Goal: Task Accomplishment & Management: Manage account settings

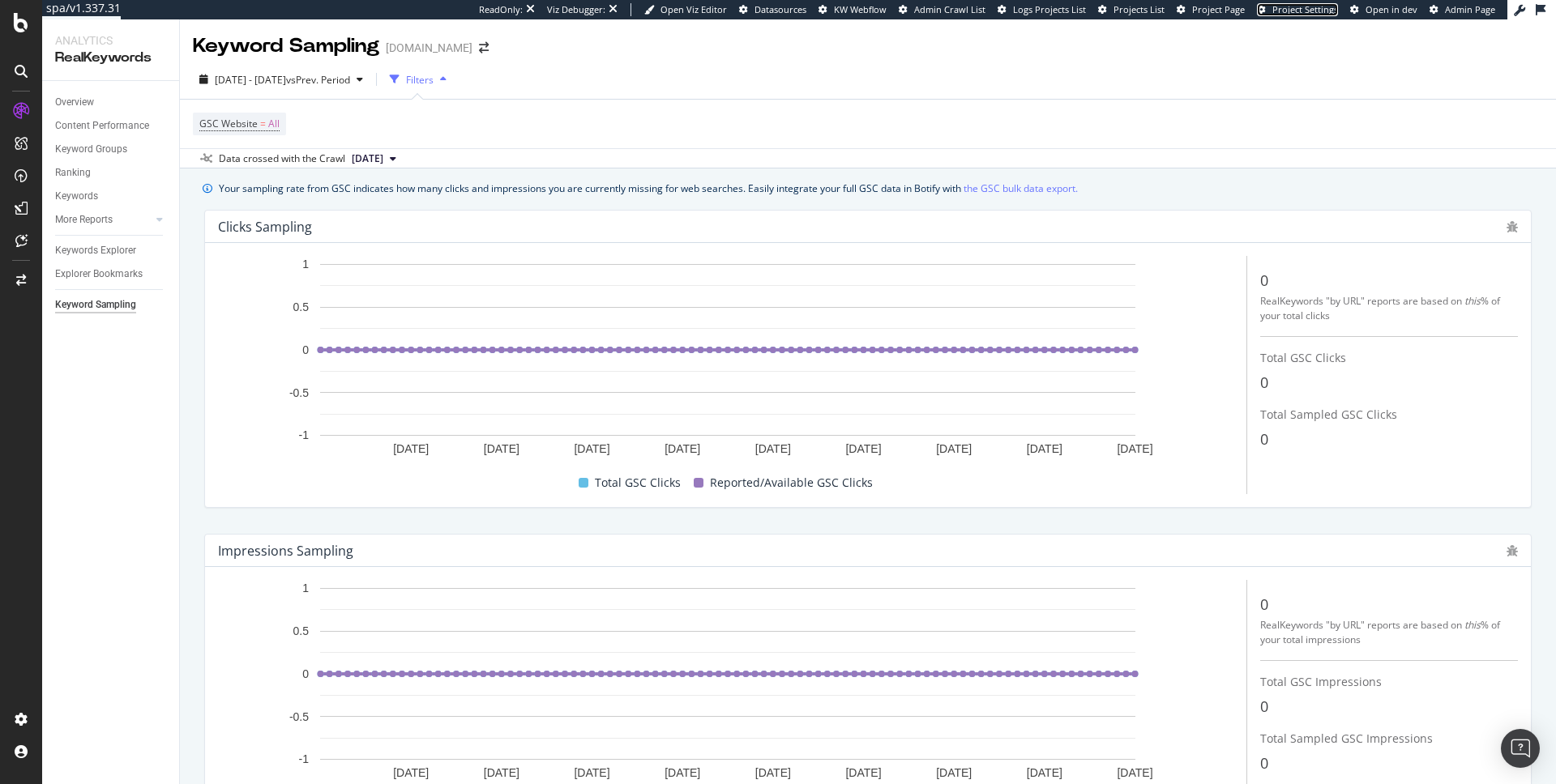
drag, startPoint x: 1316, startPoint y: 7, endPoint x: 1297, endPoint y: 45, distance: 42.5
drag, startPoint x: 1033, startPoint y: 192, endPoint x: 1190, endPoint y: 208, distance: 157.8
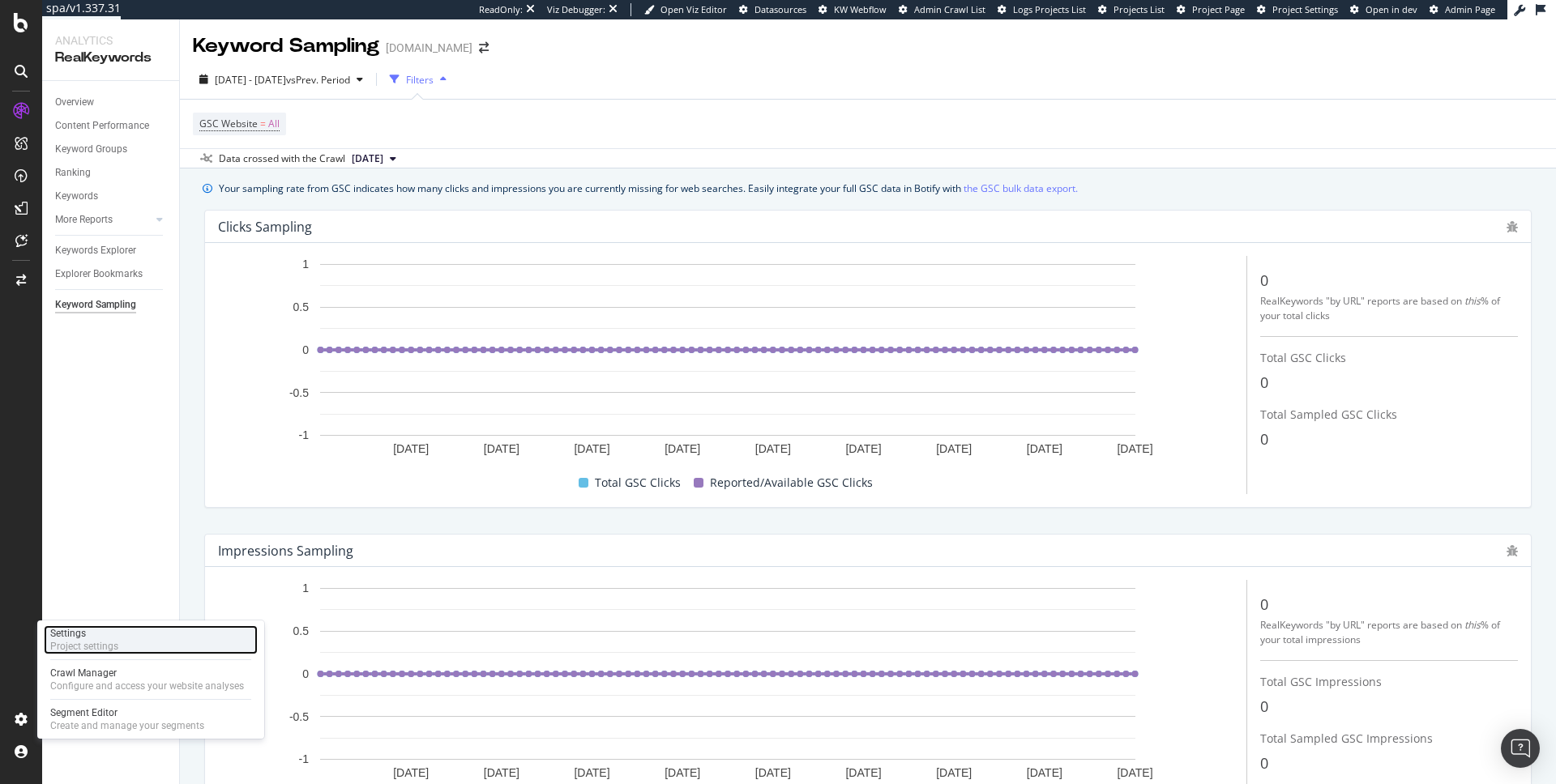
click at [106, 645] on div "Project settings" at bounding box center [84, 646] width 68 height 13
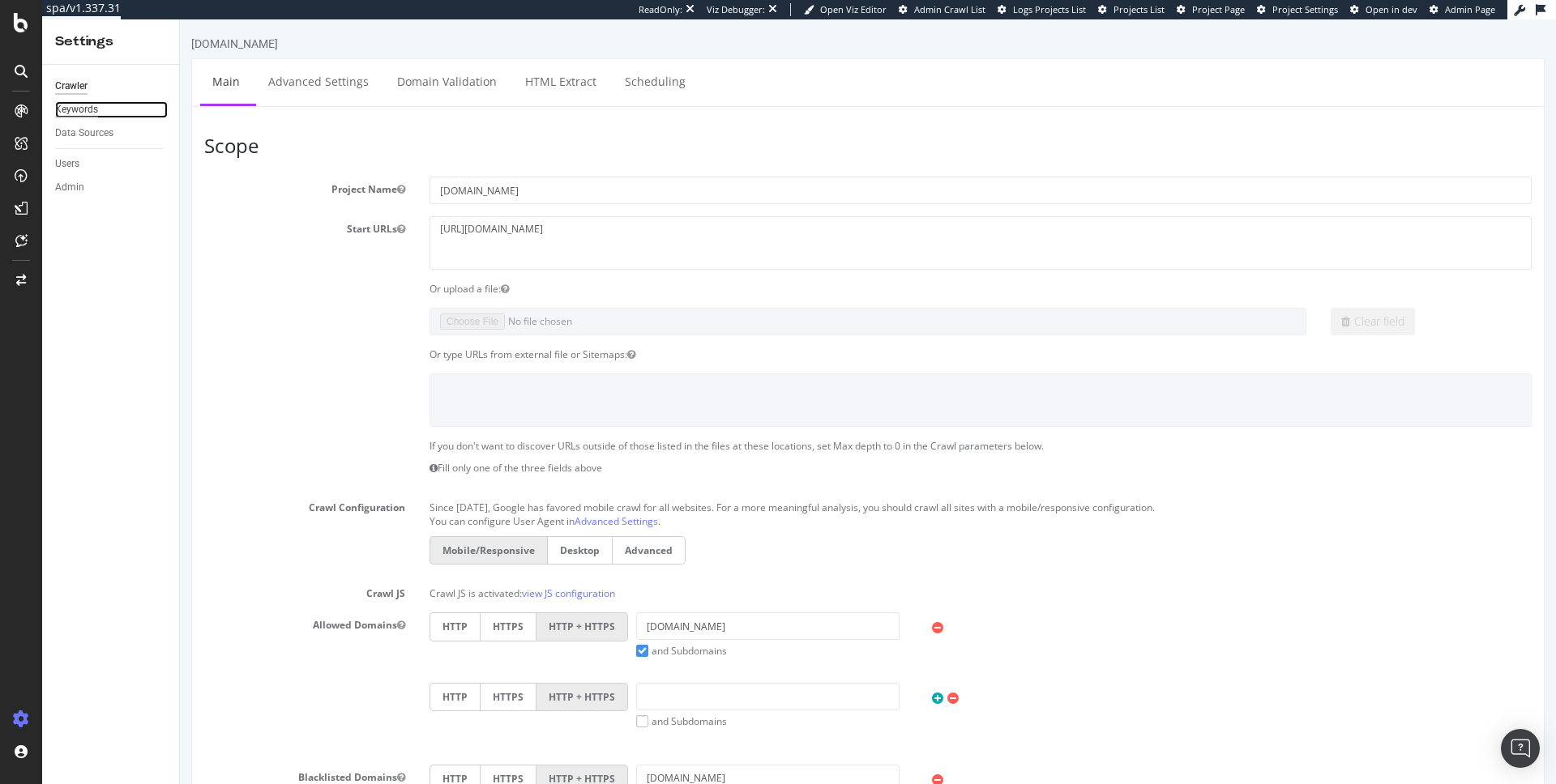
click at [91, 105] on div "Keywords" at bounding box center [77, 109] width 43 height 17
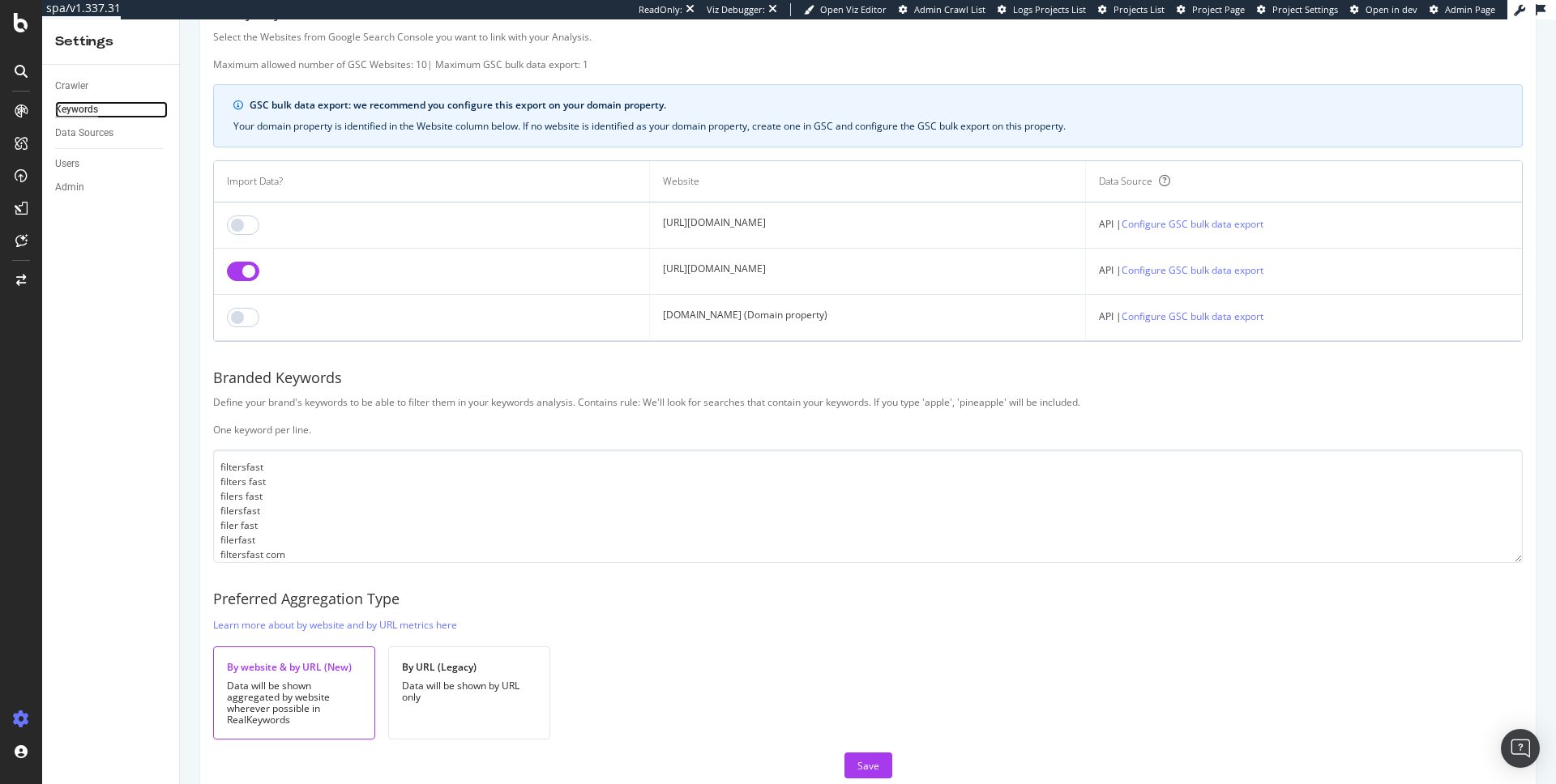
scroll to position [100, 0]
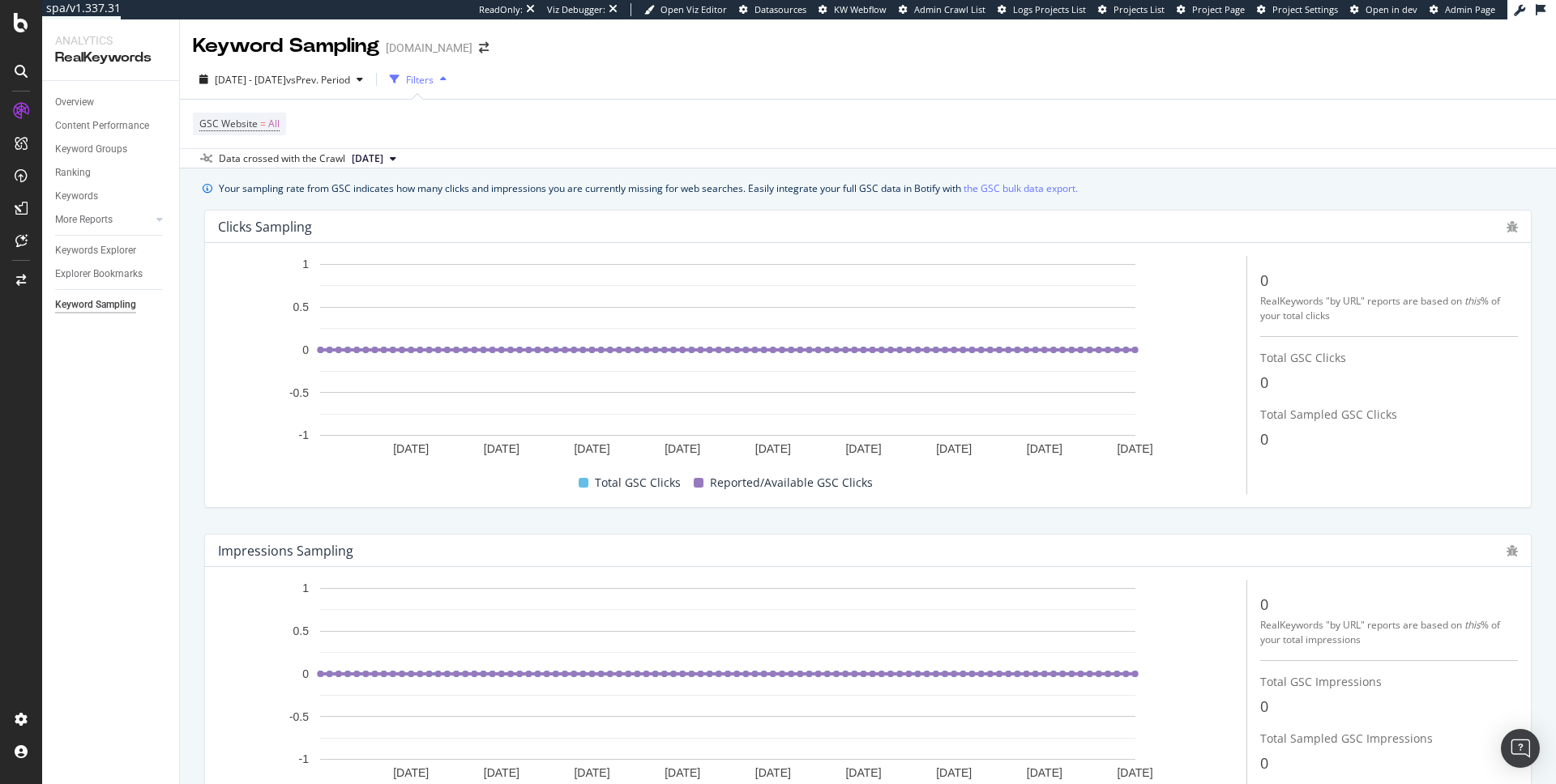
drag, startPoint x: 298, startPoint y: 87, endPoint x: 481, endPoint y: 98, distance: 183.3
click at [481, 98] on div "2025 Apr. 15th - Jul. 14th vs Prev. Period Filters GSC Website = All Data cross…" at bounding box center [867, 114] width 1376 height 109
click at [350, 77] on span "vs Prev. Period" at bounding box center [318, 80] width 64 height 14
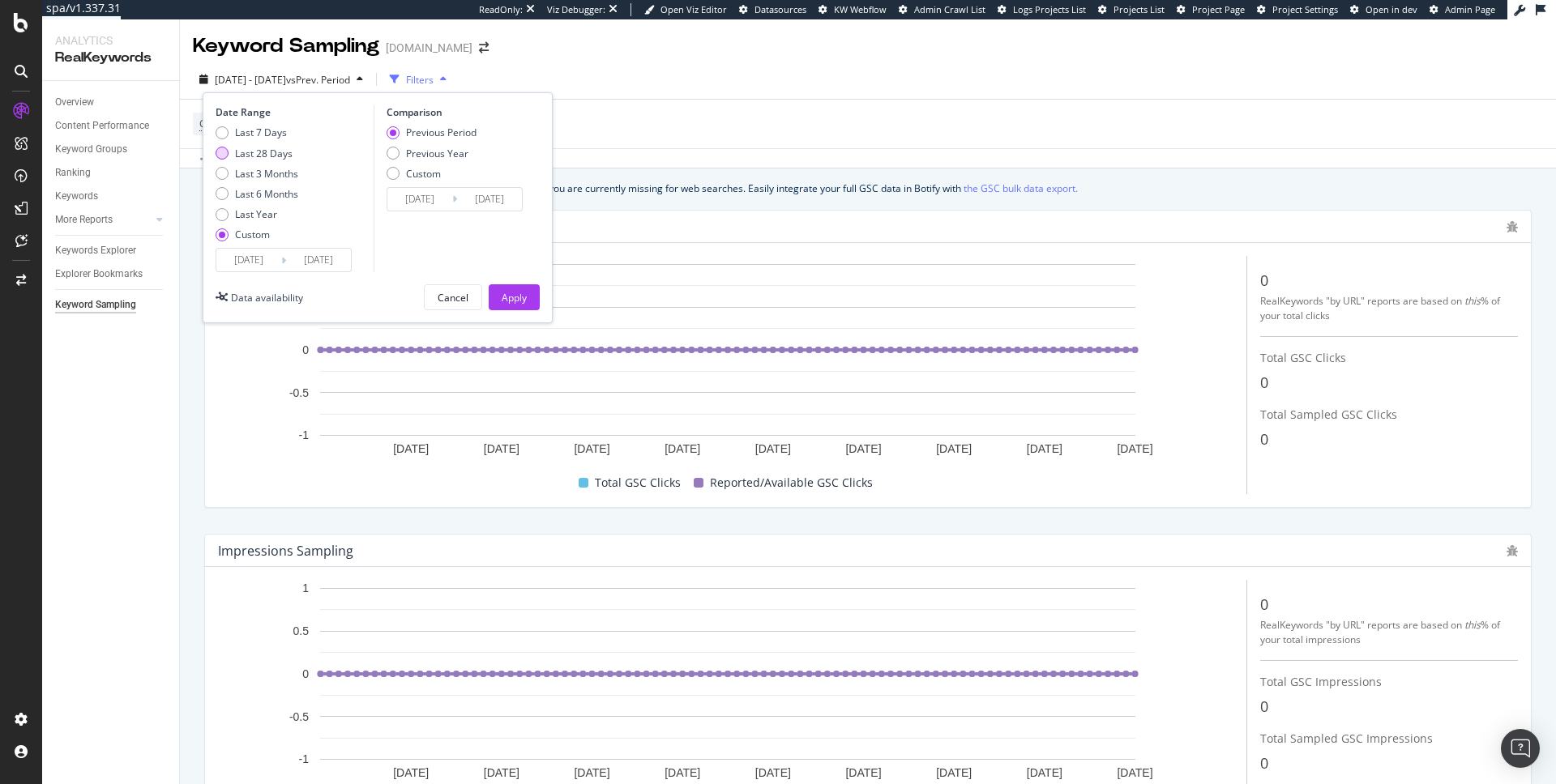
click at [269, 151] on div "Last 28 Days" at bounding box center [263, 153] width 57 height 14
type input "2025/08/19"
type input "2025/09/15"
type input "2025/07/22"
type input "2025/08/18"
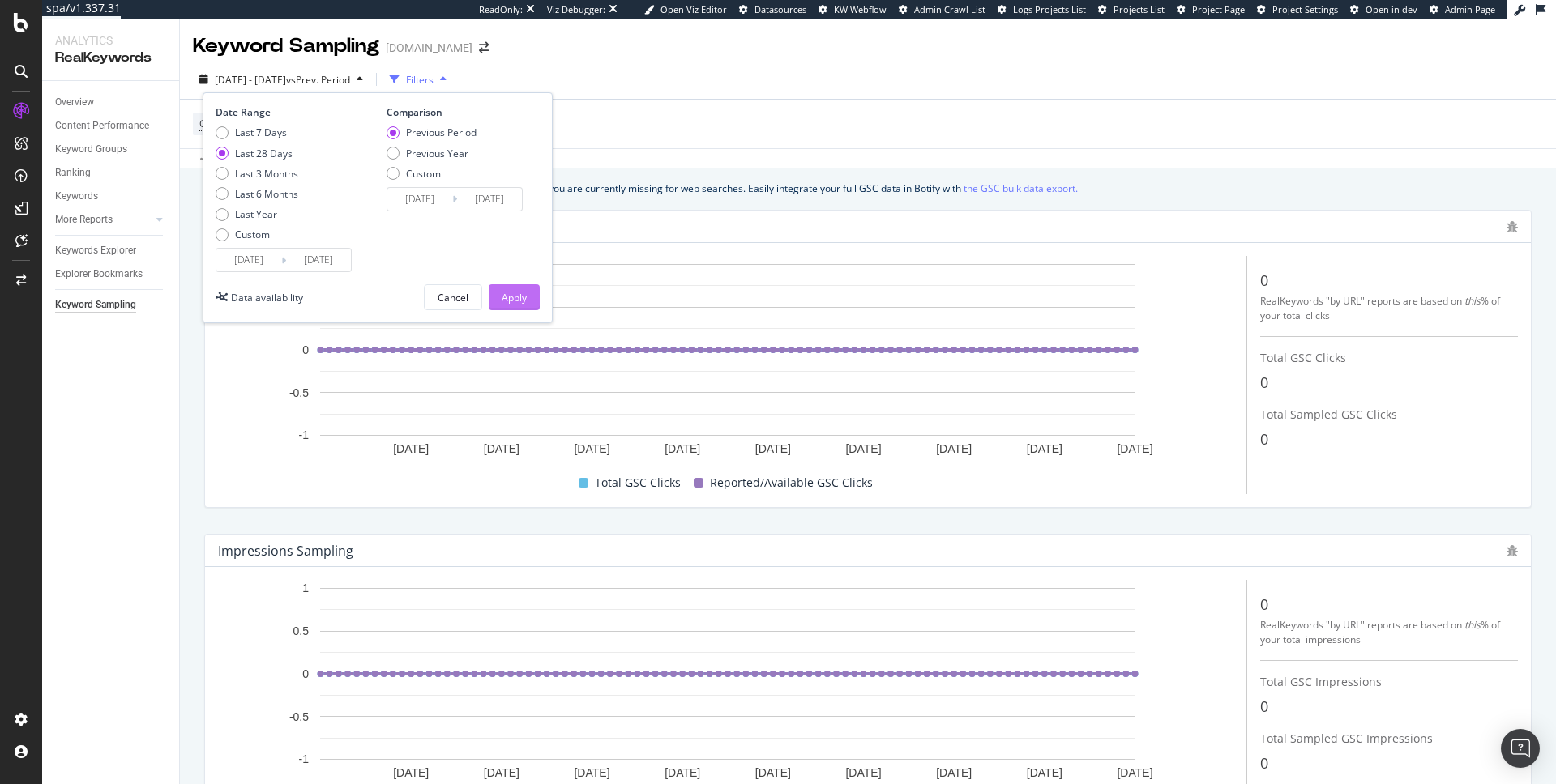
click at [510, 293] on div "Apply" at bounding box center [514, 298] width 25 height 14
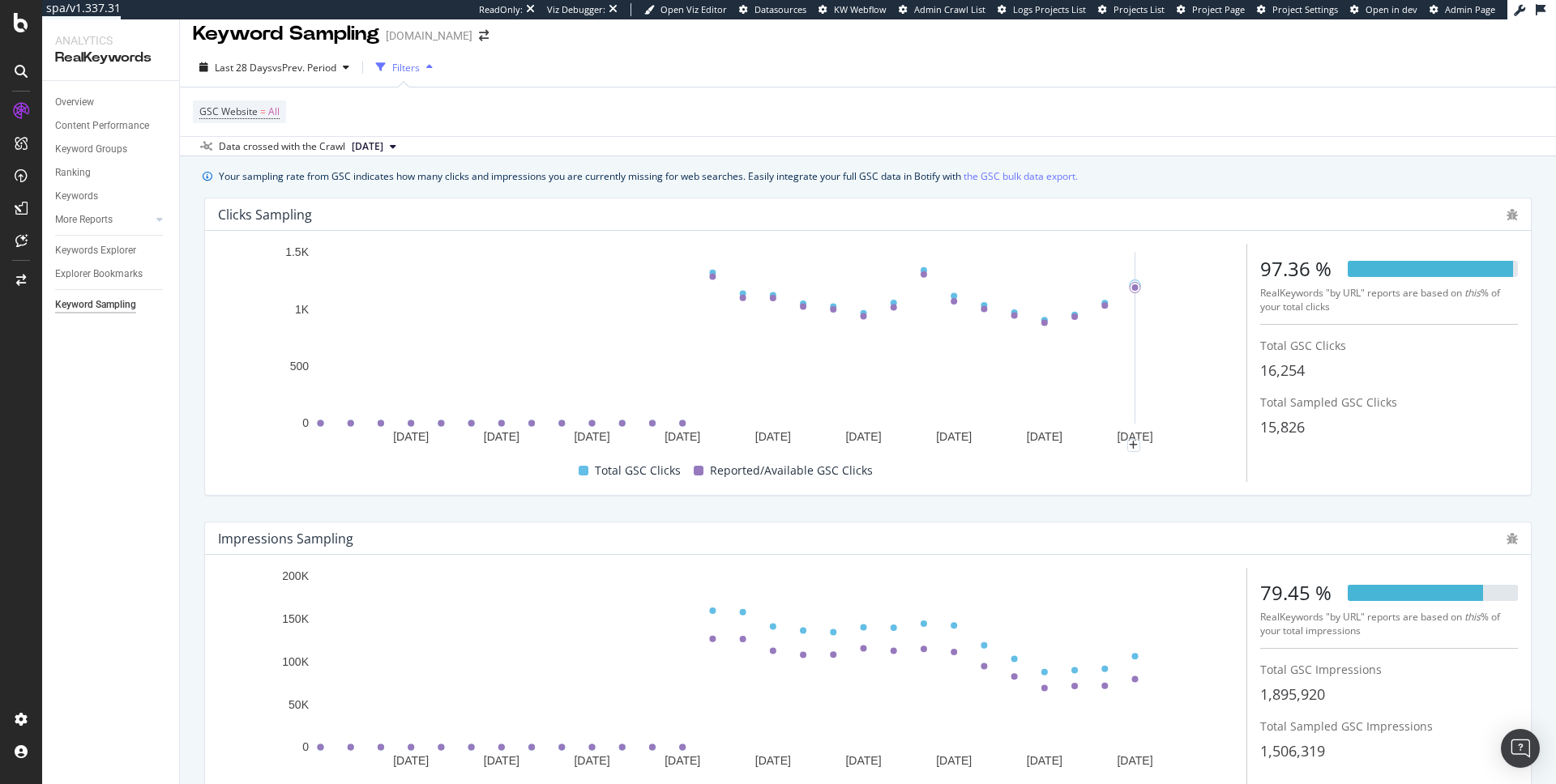
scroll to position [3, 0]
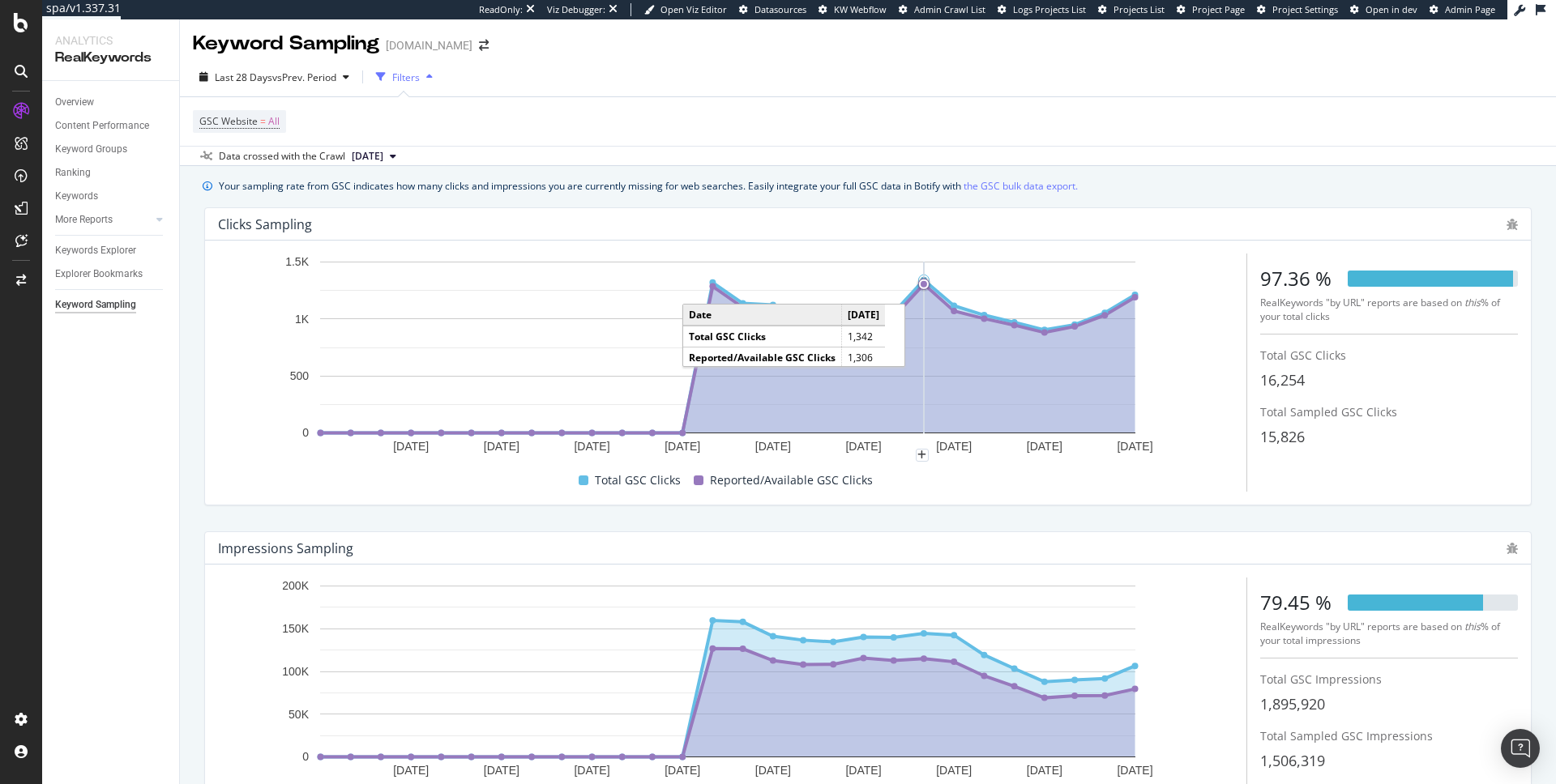
click at [650, 104] on div "GSC Website = All" at bounding box center [867, 122] width 1350 height 49
click at [1506, 225] on icon "bug" at bounding box center [1512, 225] width 11 height 11
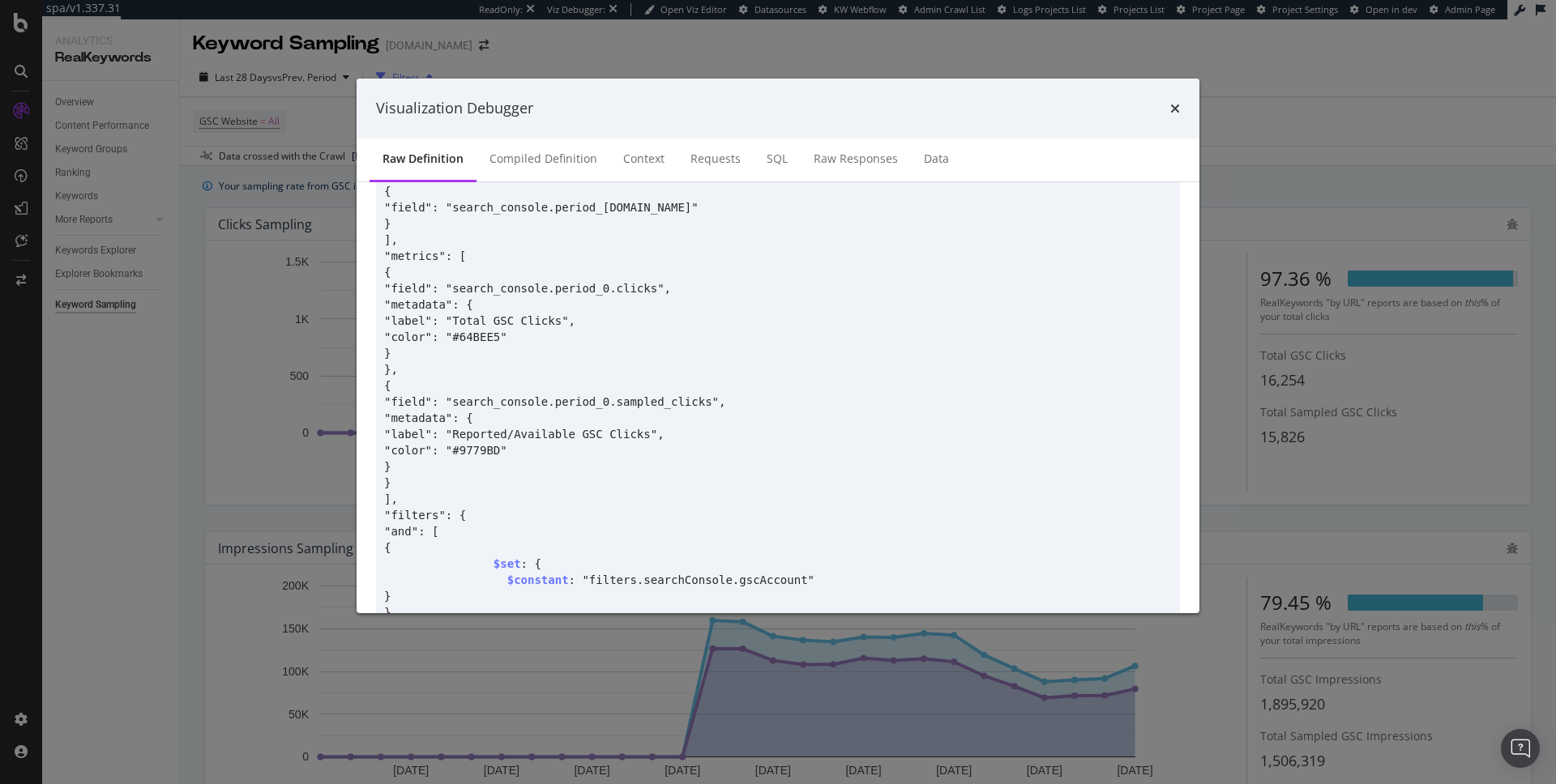
scroll to position [0, 0]
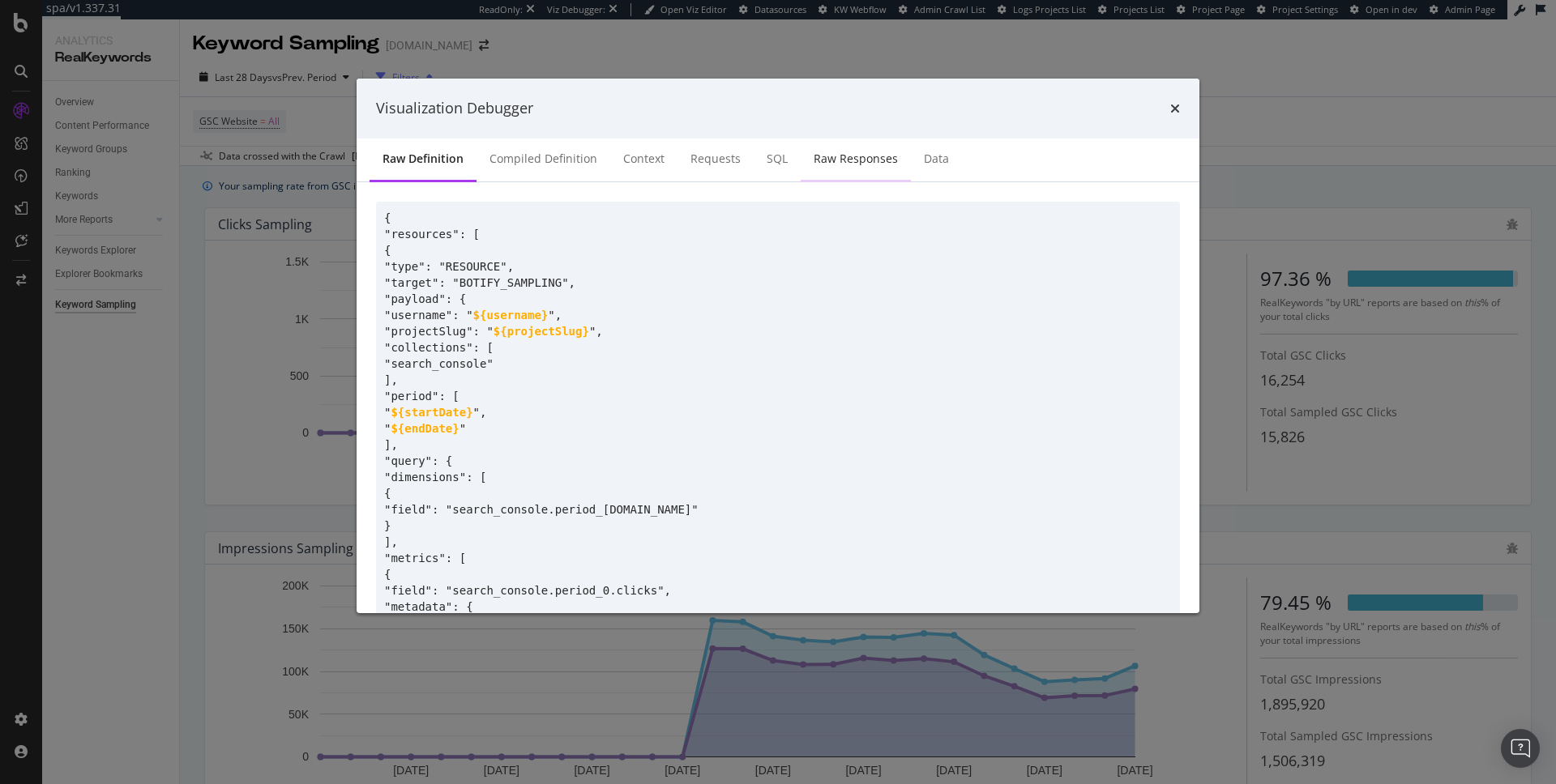
click at [813, 163] on div "Raw Responses" at bounding box center [855, 158] width 84 height 16
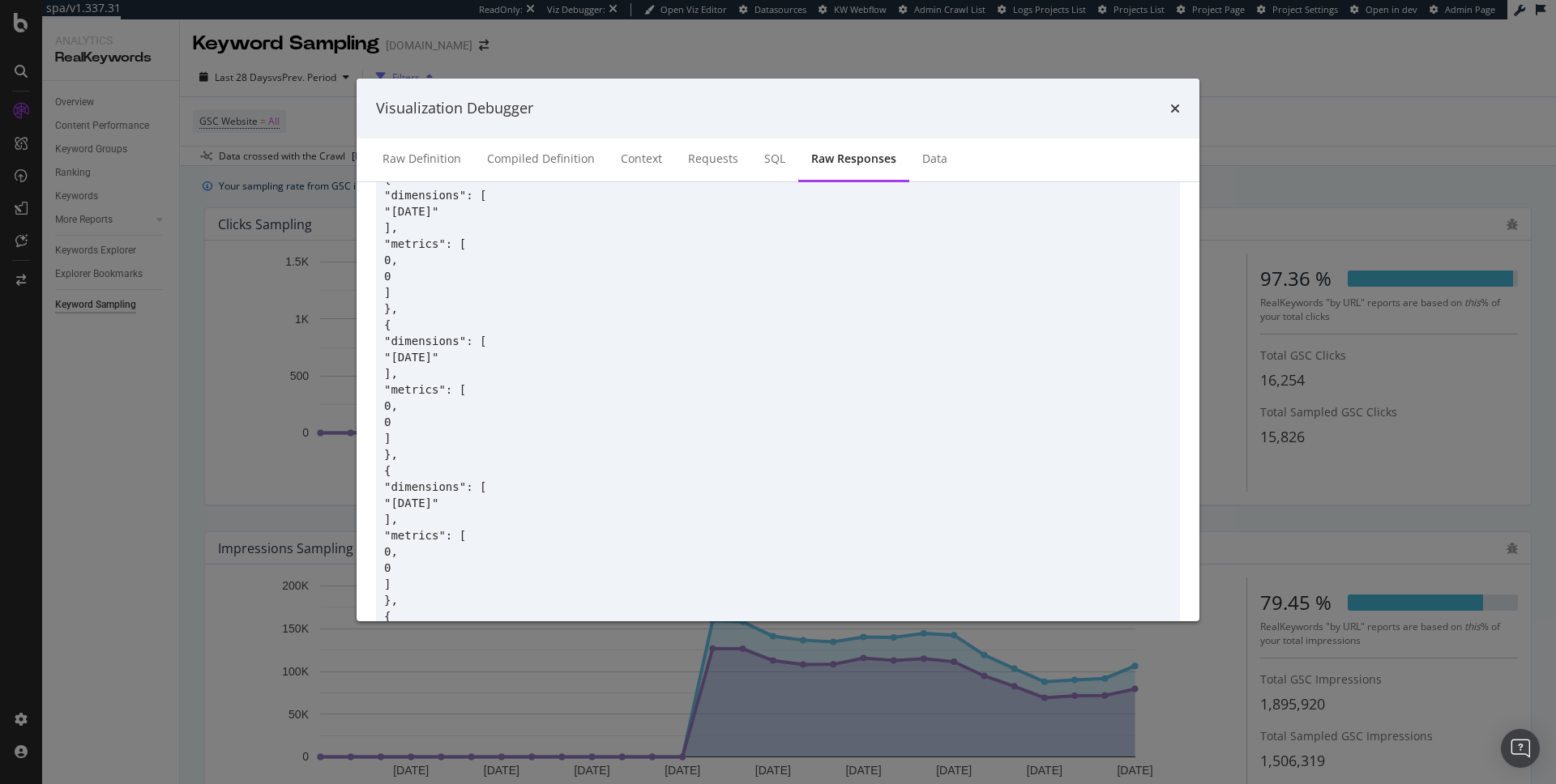
scroll to position [508, 0]
click at [765, 160] on div "SQL" at bounding box center [775, 158] width 22 height 16
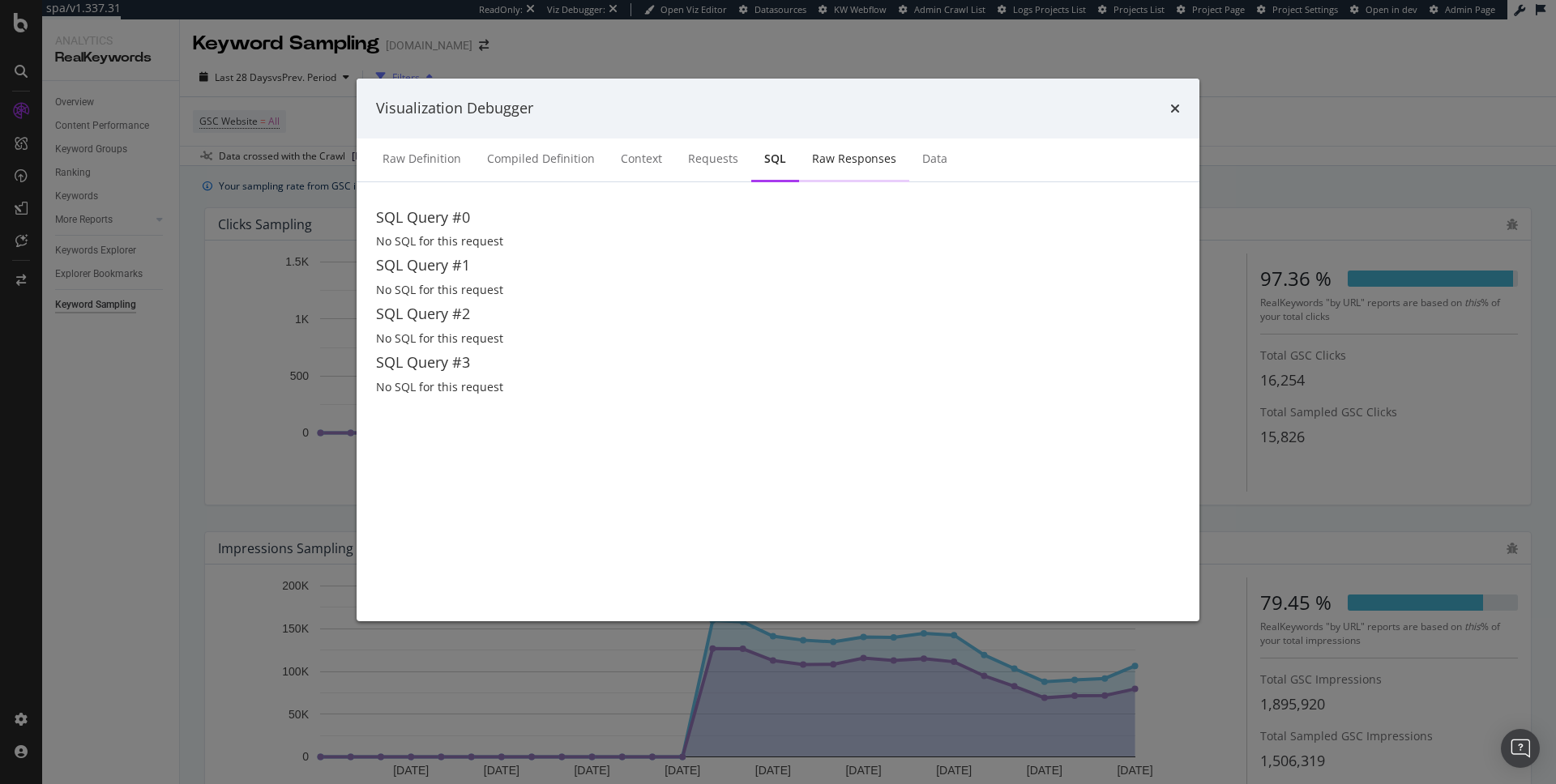
click at [827, 160] on div "Raw Responses" at bounding box center [854, 158] width 84 height 16
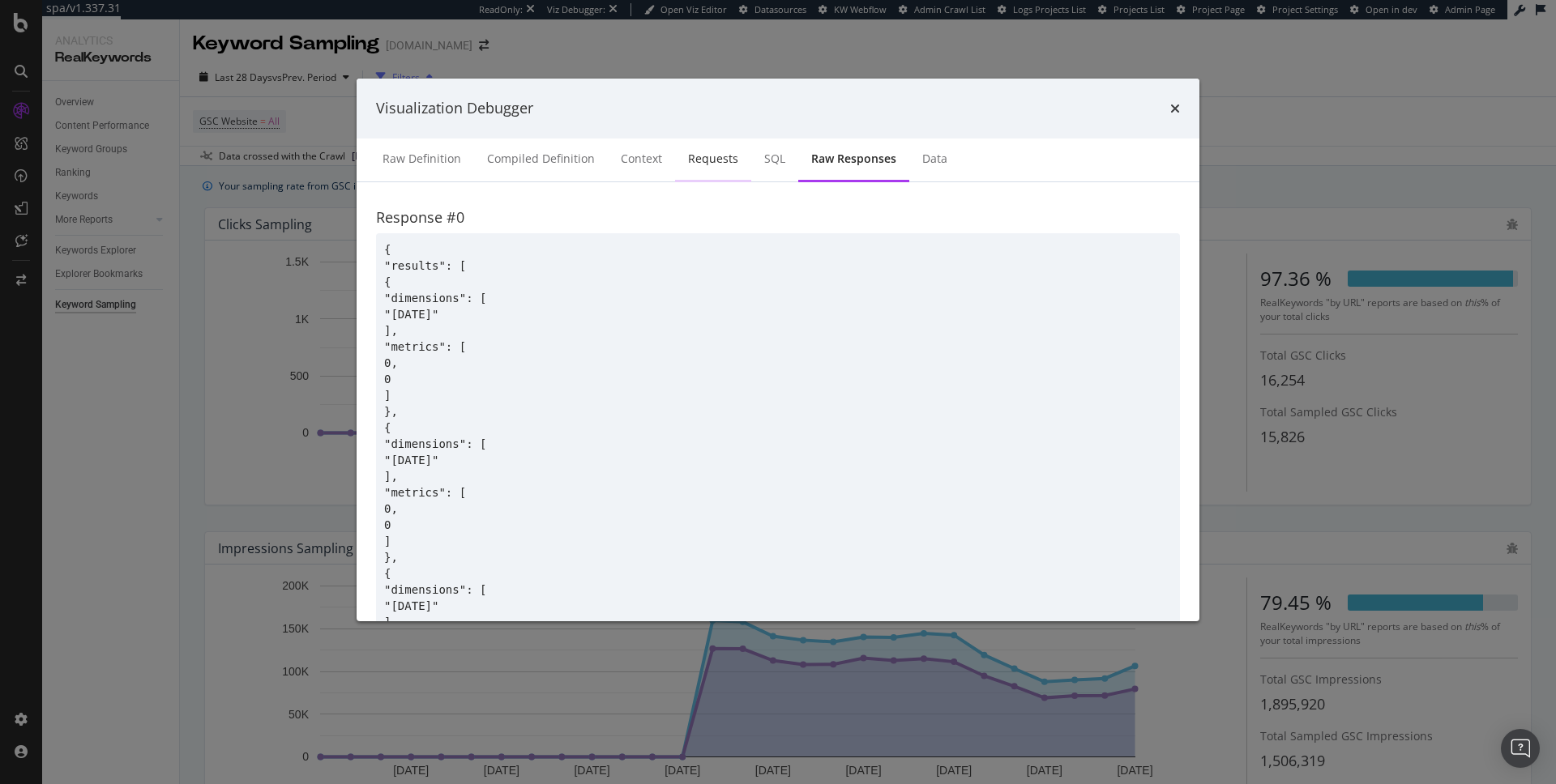
click at [709, 157] on div "Requests" at bounding box center [713, 158] width 51 height 16
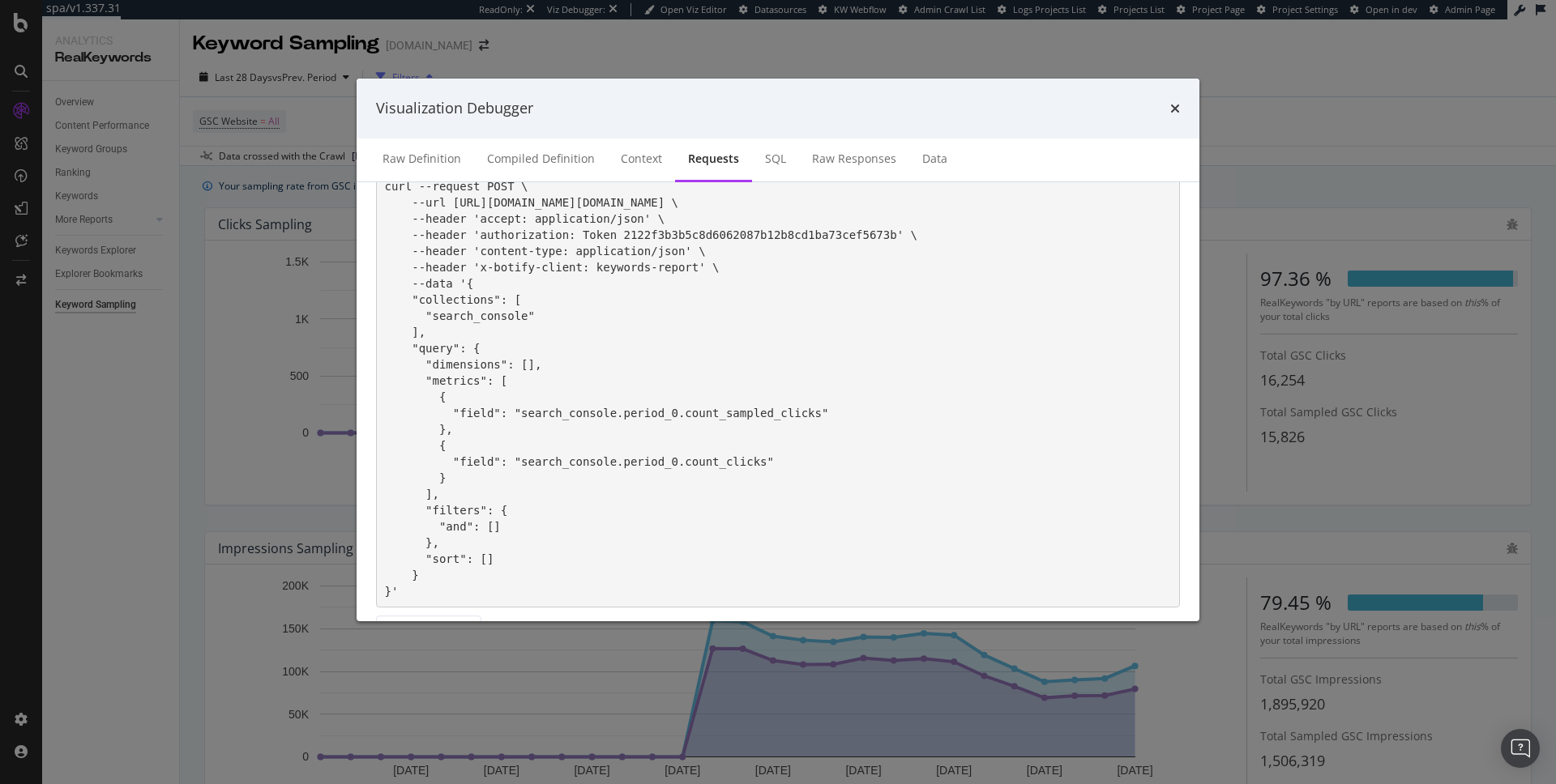
scroll to position [734, 0]
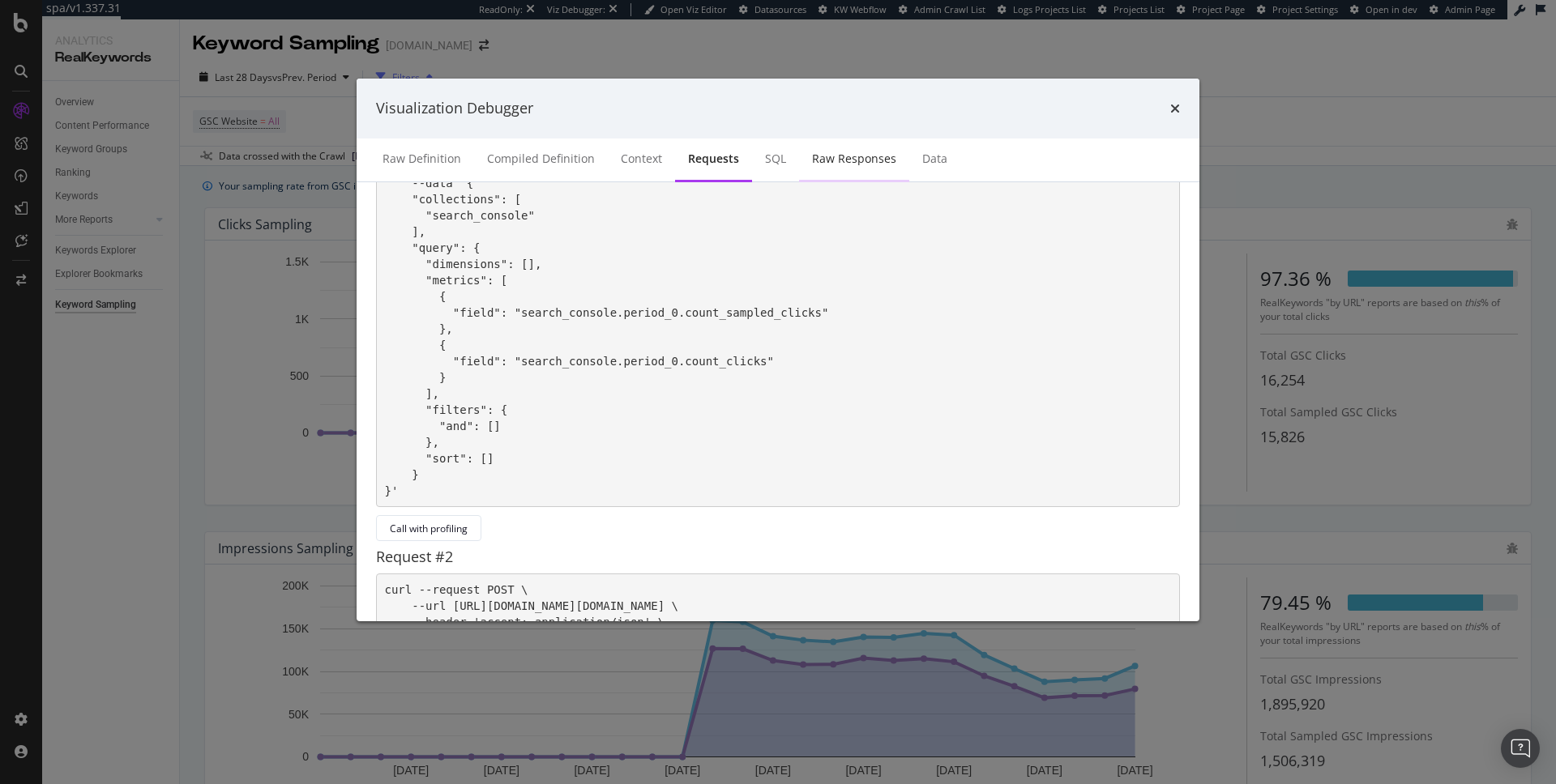
click at [850, 155] on div "Raw Responses" at bounding box center [854, 158] width 84 height 16
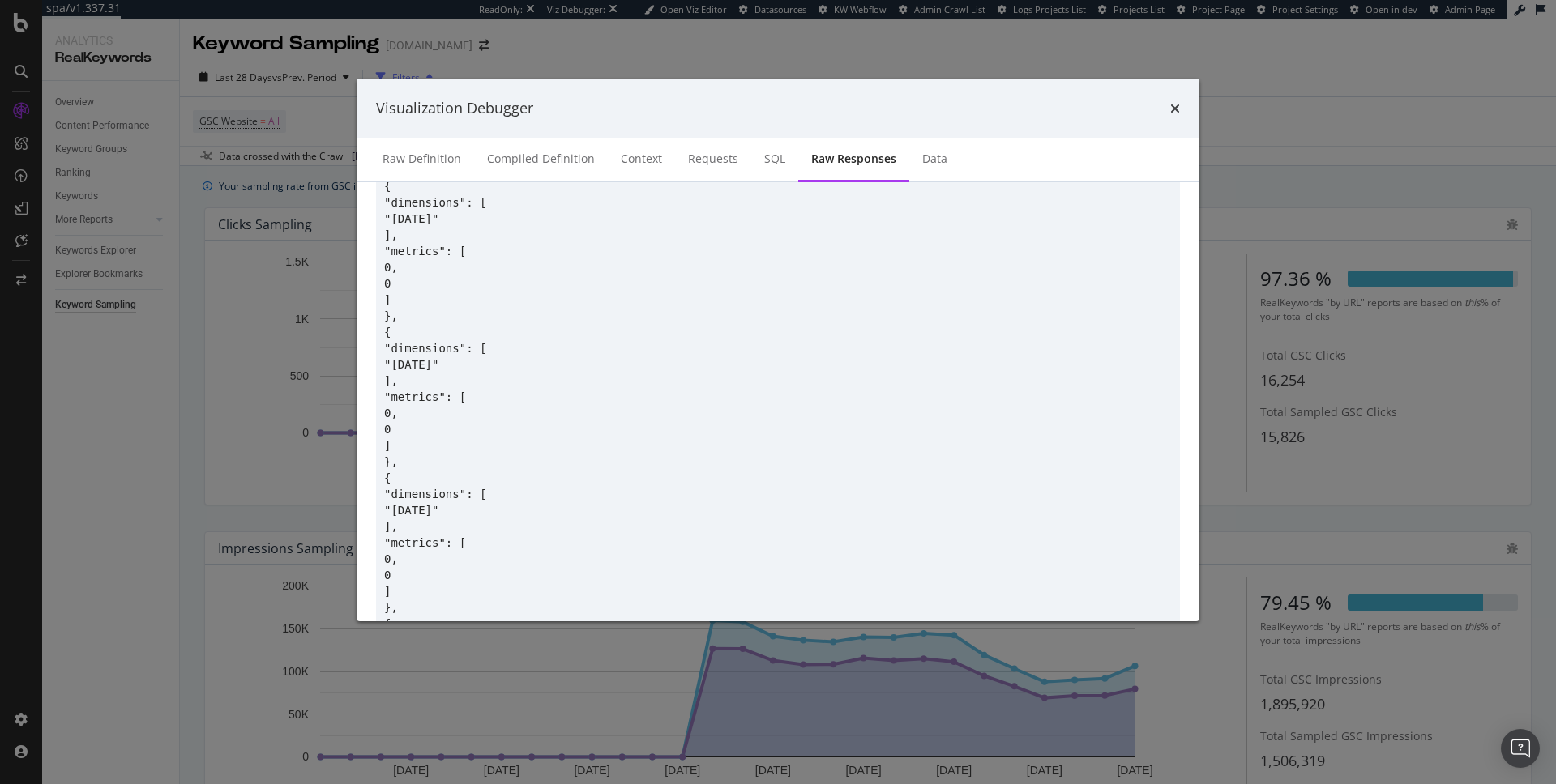
scroll to position [0, 0]
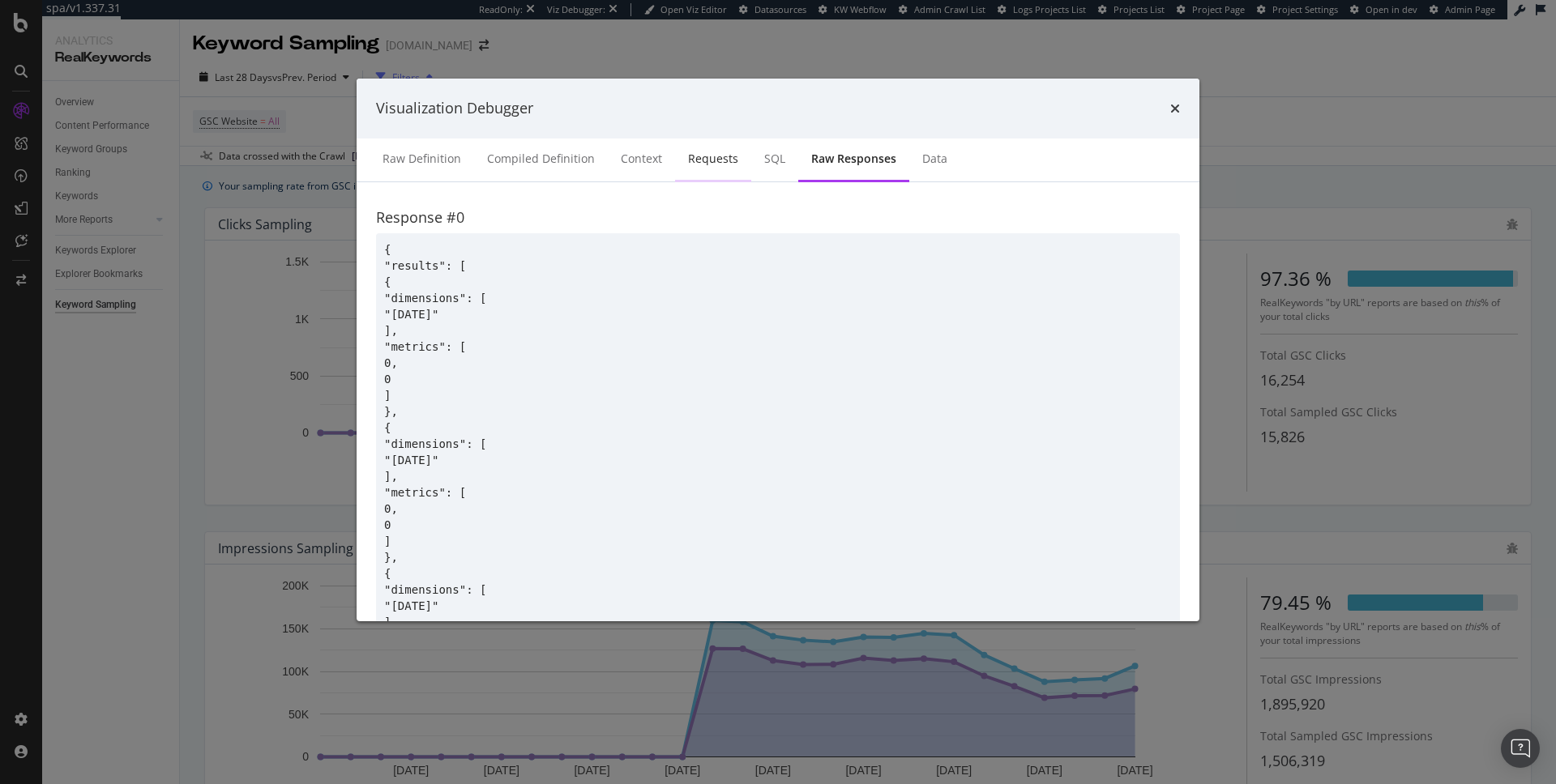
click at [710, 170] on div "Requests" at bounding box center [712, 160] width 76 height 45
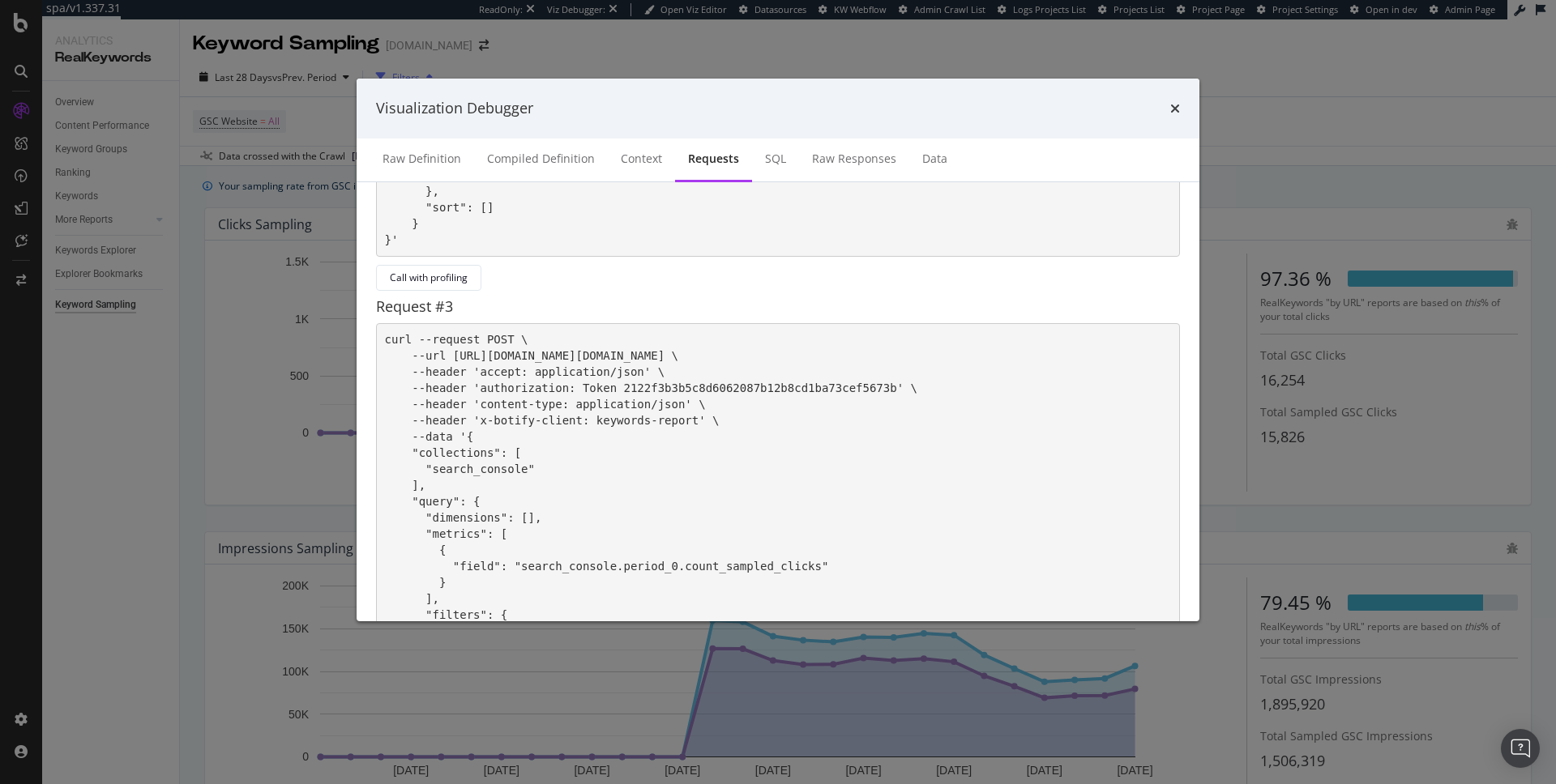
scroll to position [1566, 0]
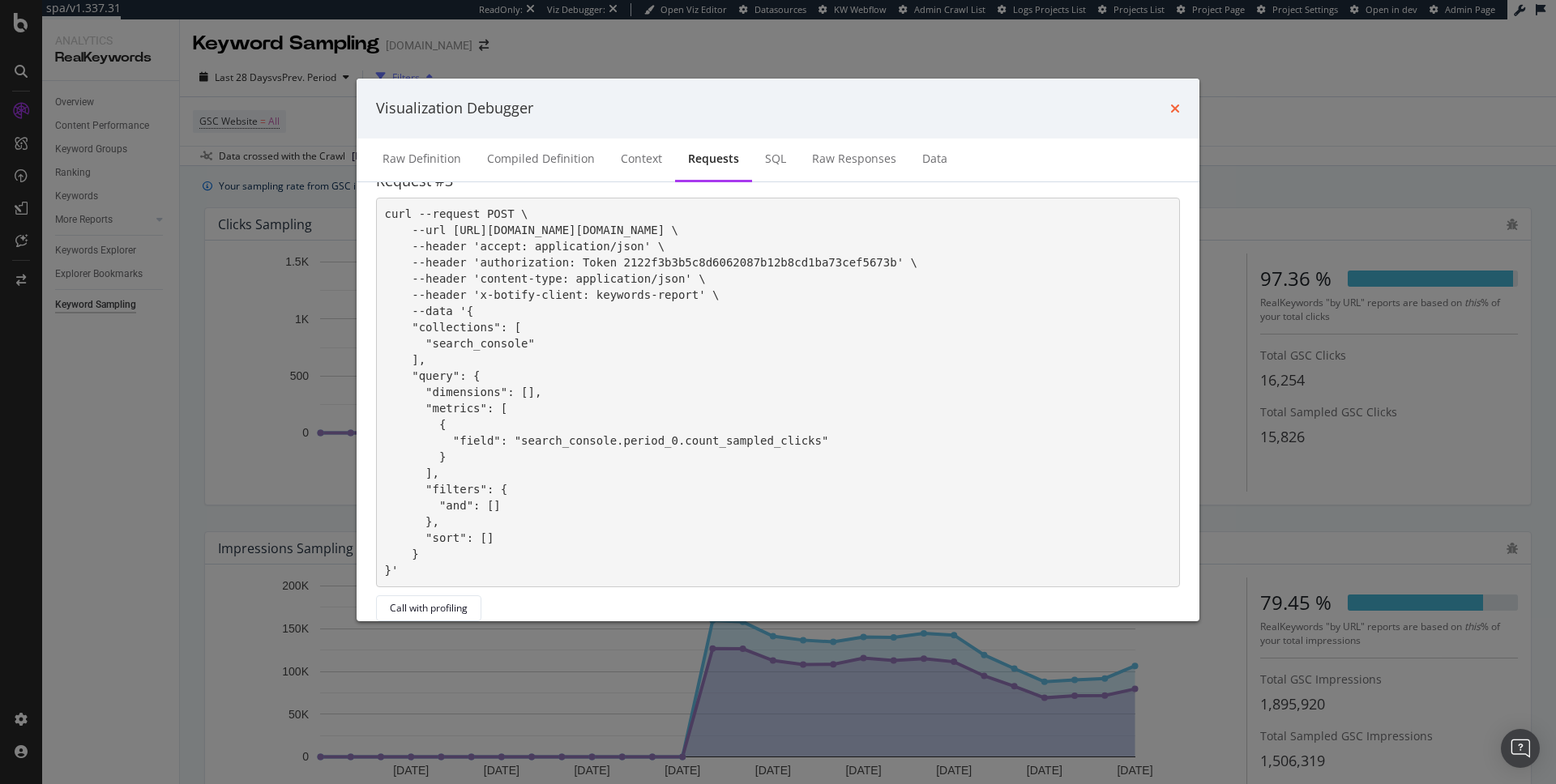
click at [1178, 109] on div "Visualization Debugger" at bounding box center [778, 109] width 843 height 60
click at [1177, 109] on icon "times" at bounding box center [1175, 109] width 9 height 13
